Goal: Task Accomplishment & Management: Use online tool/utility

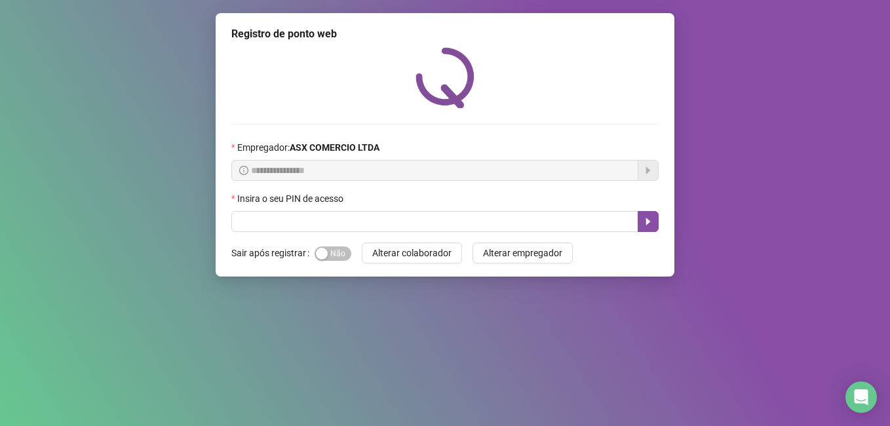
click at [357, 210] on div "Insira o seu PIN de acesso" at bounding box center [444, 201] width 427 height 20
click at [351, 225] on input "text" at bounding box center [434, 221] width 407 height 21
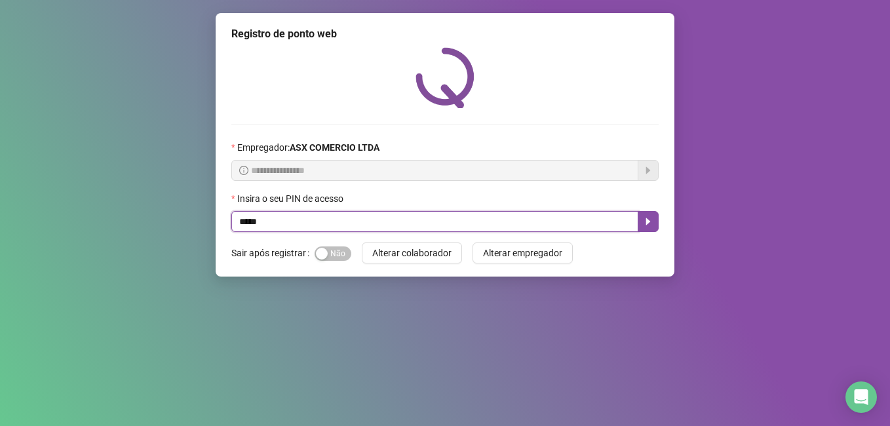
type input "*****"
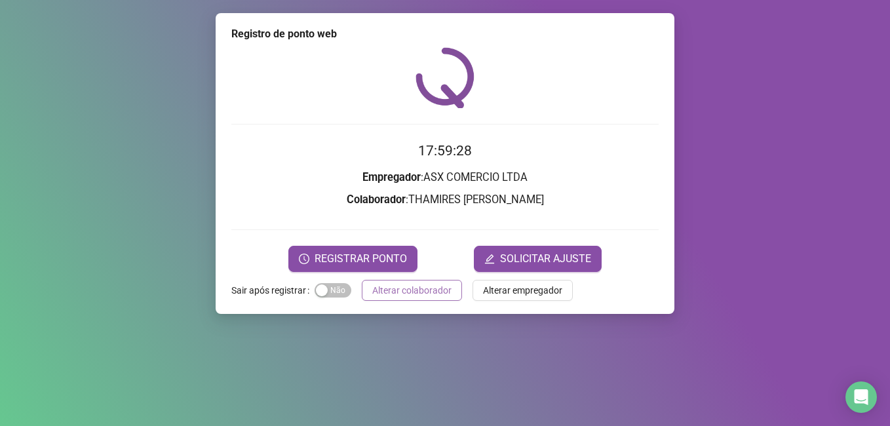
click at [397, 288] on span "Alterar colaborador" at bounding box center [411, 290] width 79 height 14
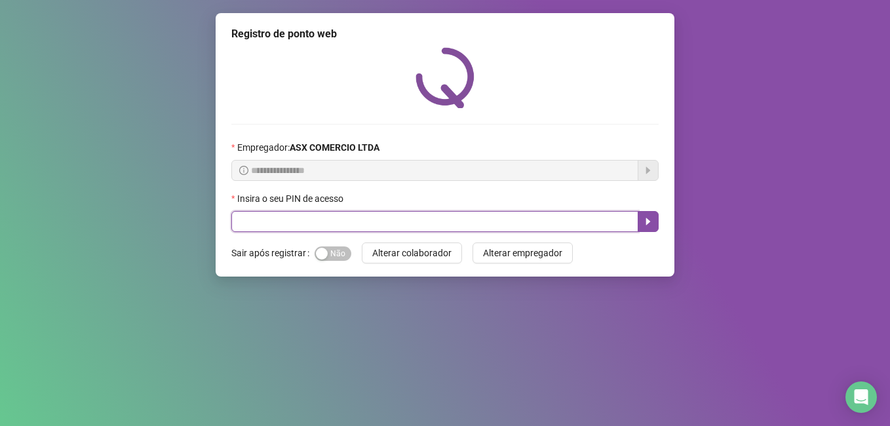
click at [302, 221] on input "text" at bounding box center [434, 221] width 407 height 21
click at [302, 220] on input "text" at bounding box center [434, 221] width 407 height 21
type input "*****"
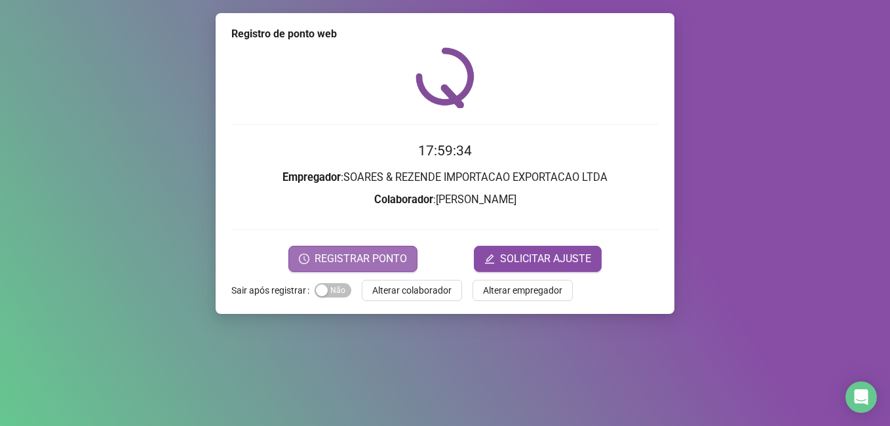
click at [380, 260] on span "REGISTRAR PONTO" at bounding box center [361, 259] width 92 height 16
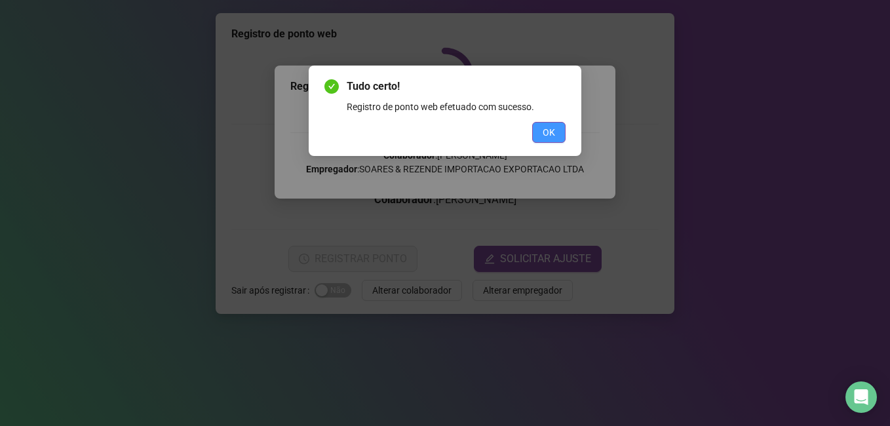
click at [555, 135] on span "OK" at bounding box center [549, 132] width 12 height 14
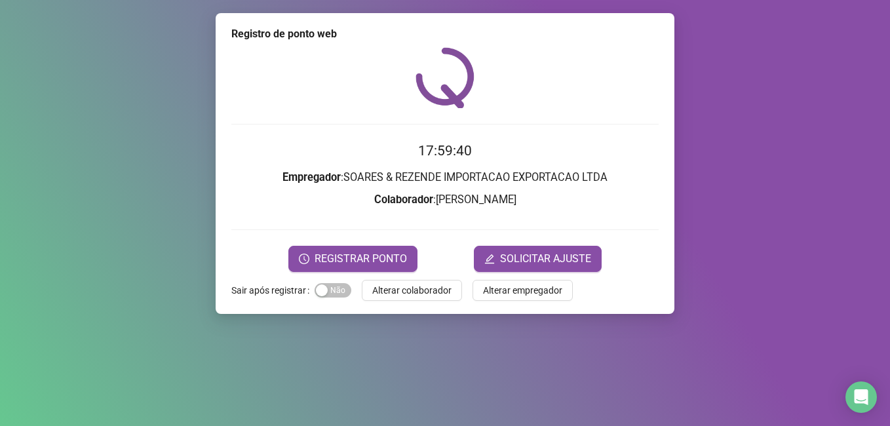
drag, startPoint x: 416, startPoint y: 283, endPoint x: 415, endPoint y: 274, distance: 8.5
click at [415, 274] on div "Registro de ponto web 17:59:40 Empregador : SOARES & REZENDE IMPORTACAO EXPORTA…" at bounding box center [445, 163] width 459 height 301
drag, startPoint x: 418, startPoint y: 292, endPoint x: 454, endPoint y: 278, distance: 39.4
click at [442, 285] on span "Alterar colaborador" at bounding box center [411, 290] width 79 height 14
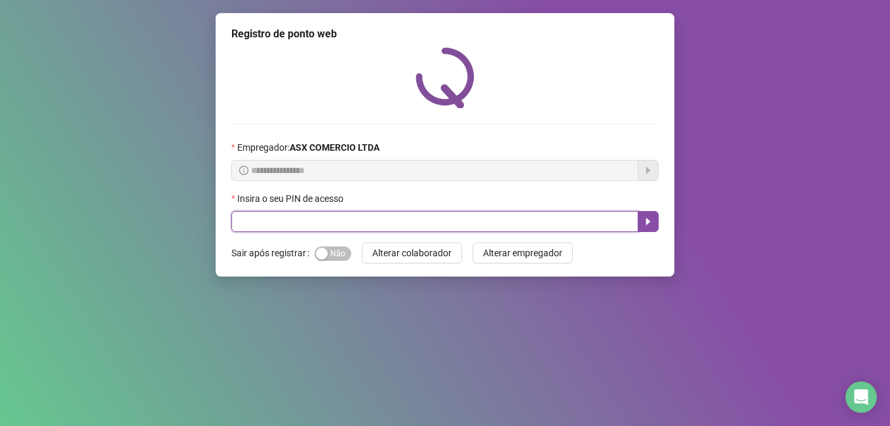
drag, startPoint x: 296, startPoint y: 220, endPoint x: 312, endPoint y: 212, distance: 17.3
click at [311, 212] on input "text" at bounding box center [434, 221] width 407 height 21
type input "*****"
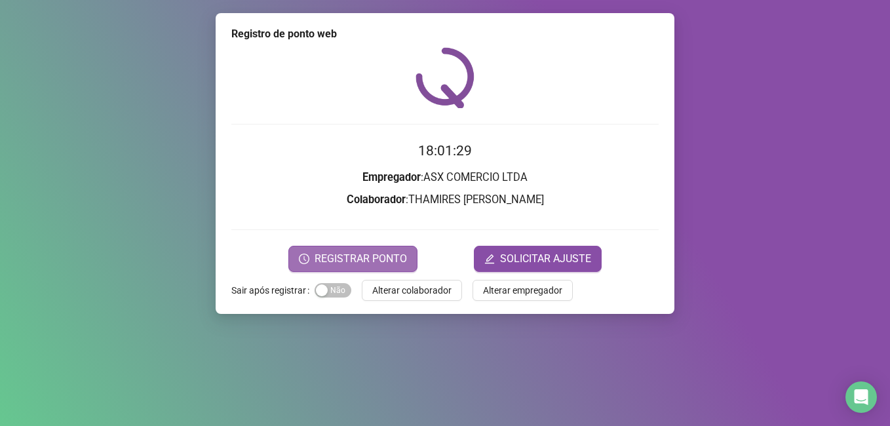
drag, startPoint x: 367, startPoint y: 256, endPoint x: 373, endPoint y: 260, distance: 7.1
click at [368, 258] on span "REGISTRAR PONTO" at bounding box center [361, 259] width 92 height 16
